Goal: Check status: Check status

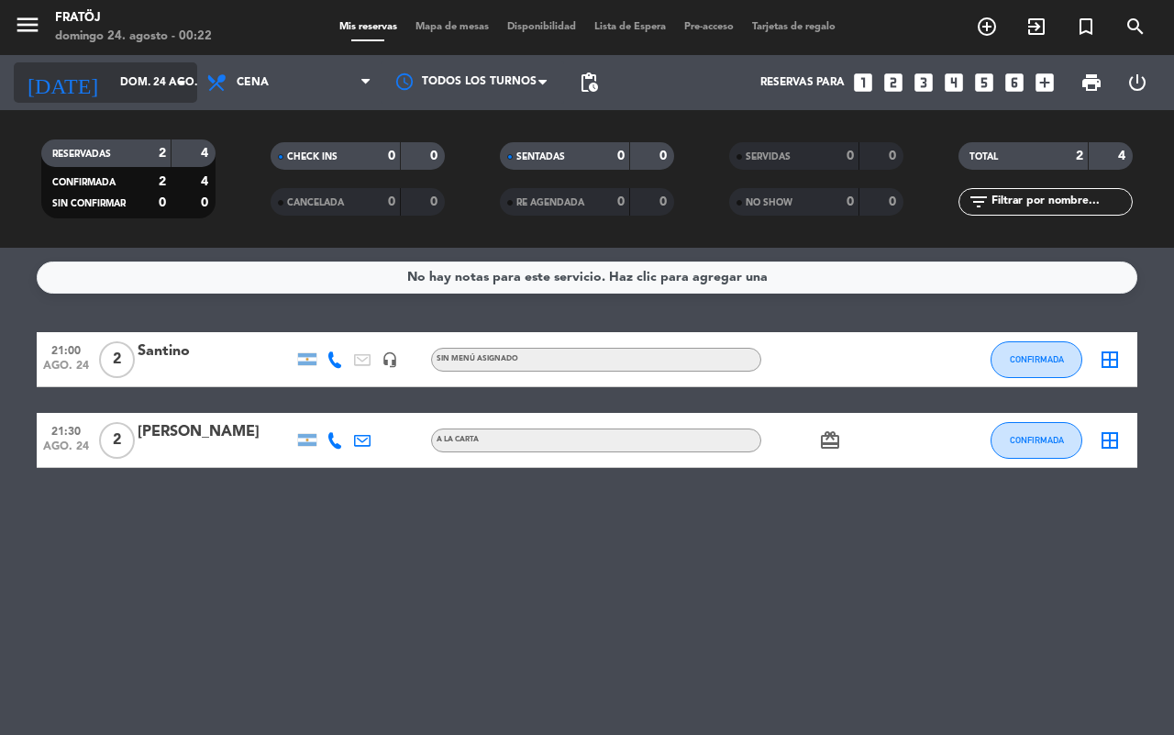
click at [111, 84] on input "dom. 24 ago." at bounding box center [184, 82] width 146 height 31
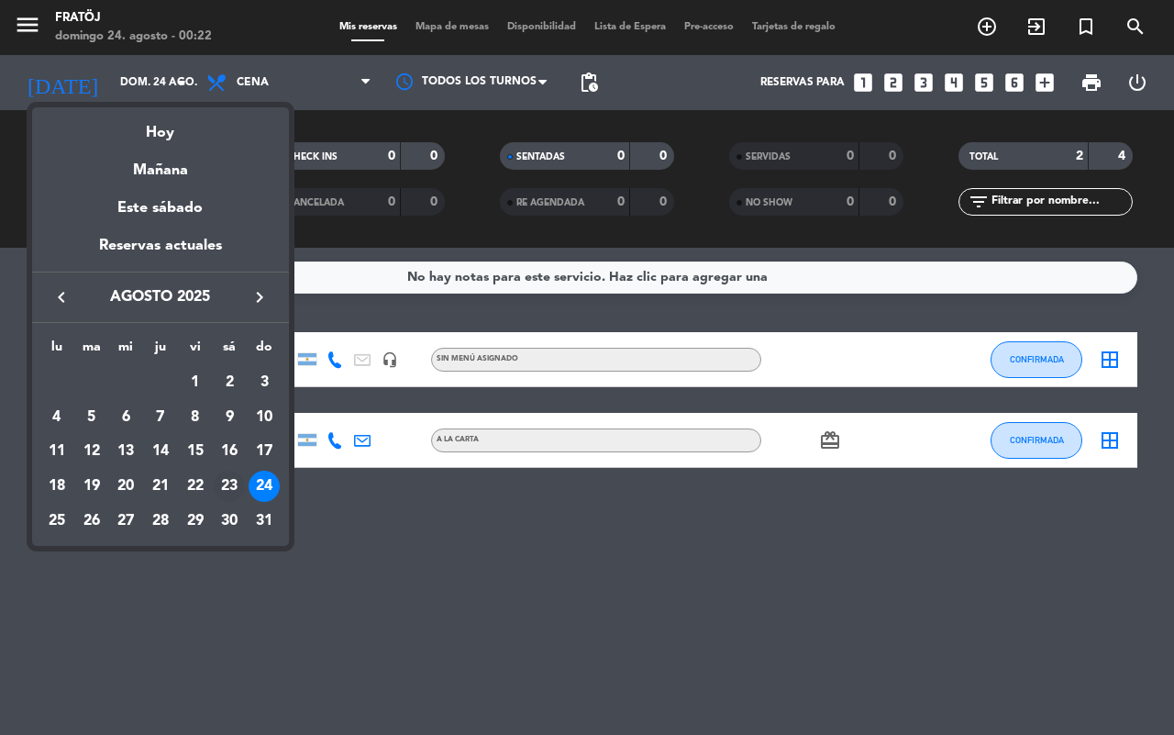
click at [234, 478] on div "23" at bounding box center [229, 486] width 31 height 31
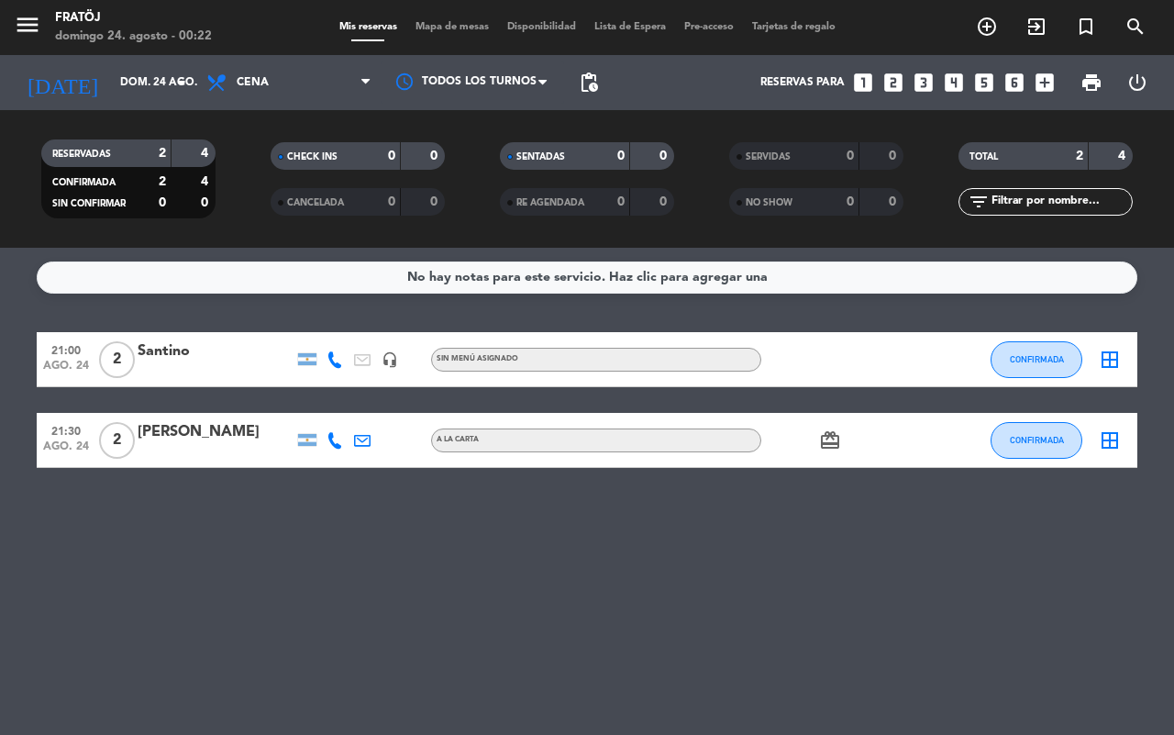
type input "sáb. 23 ago."
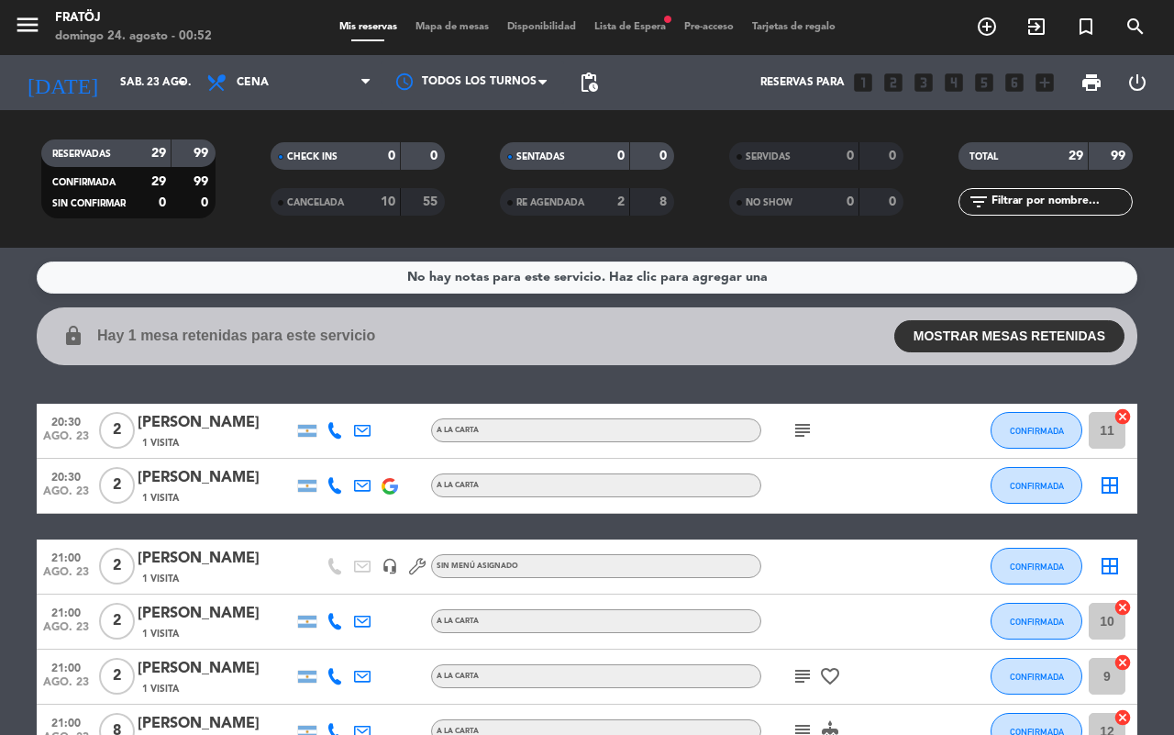
click at [631, 33] on div "Mis reservas Mapa de mesas Disponibilidad Lista de Espera fiber_manual_record P…" at bounding box center [587, 27] width 515 height 17
click at [631, 22] on span "Lista de Espera fiber_manual_record" at bounding box center [630, 27] width 90 height 10
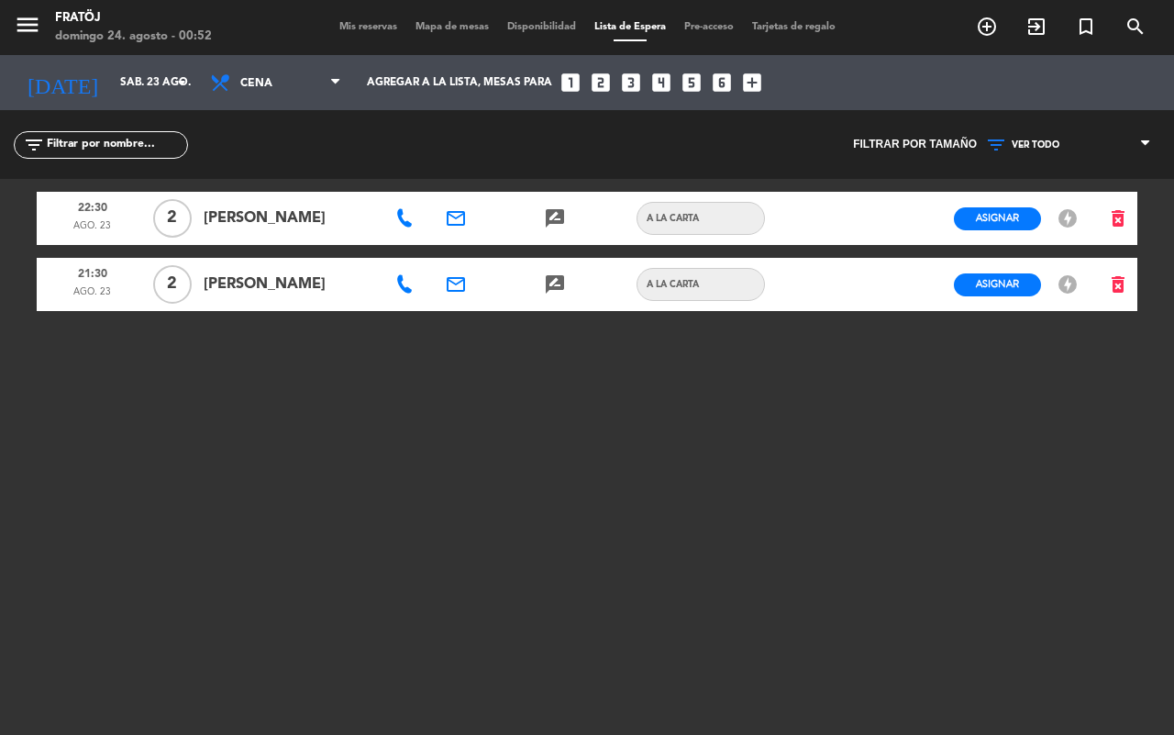
click at [354, 24] on span "Mis reservas" at bounding box center [368, 27] width 76 height 10
